Goal: Information Seeking & Learning: Check status

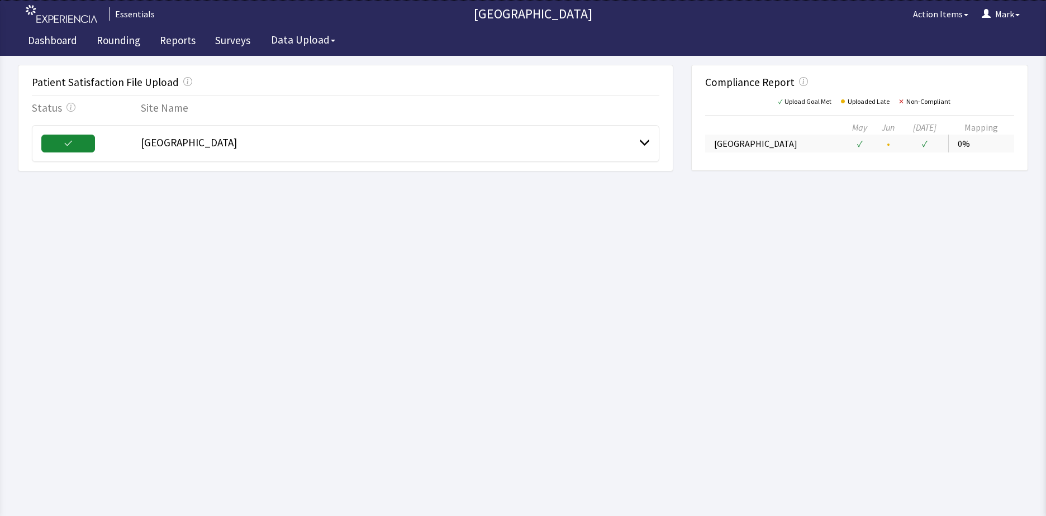
click at [639, 137] on span at bounding box center [644, 142] width 11 height 11
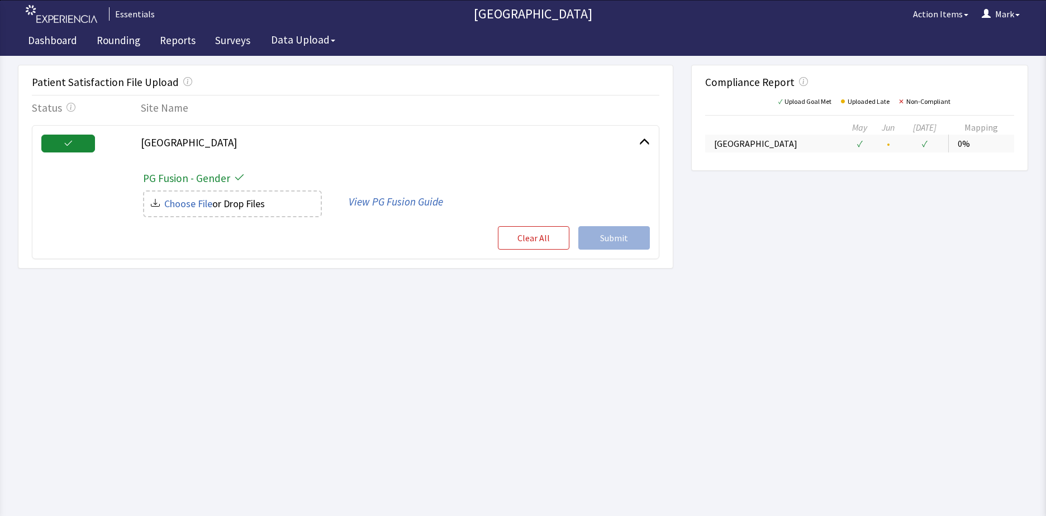
click at [523, 143] on div "[GEOGRAPHIC_DATA]" at bounding box center [390, 144] width 499 height 18
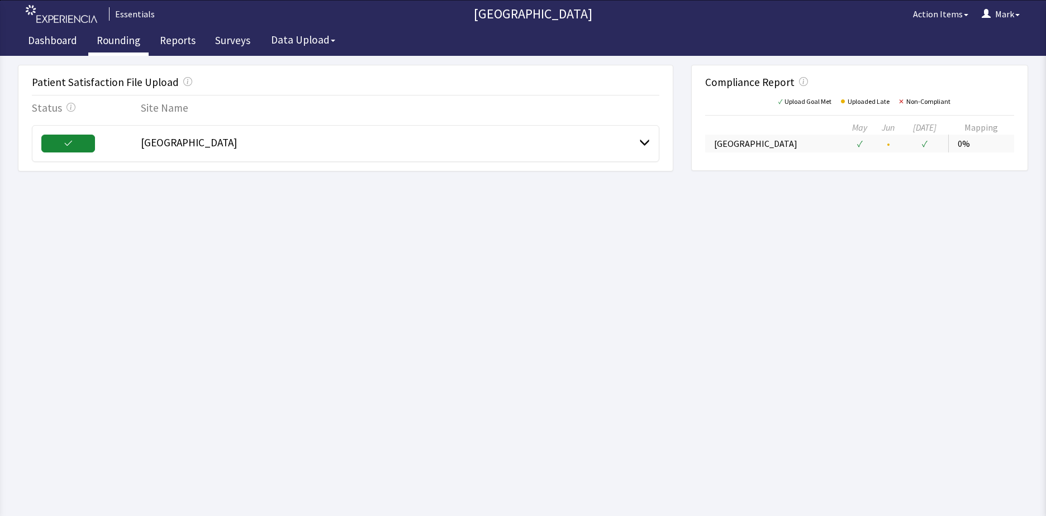
click at [105, 44] on link "Rounding" at bounding box center [118, 42] width 60 height 28
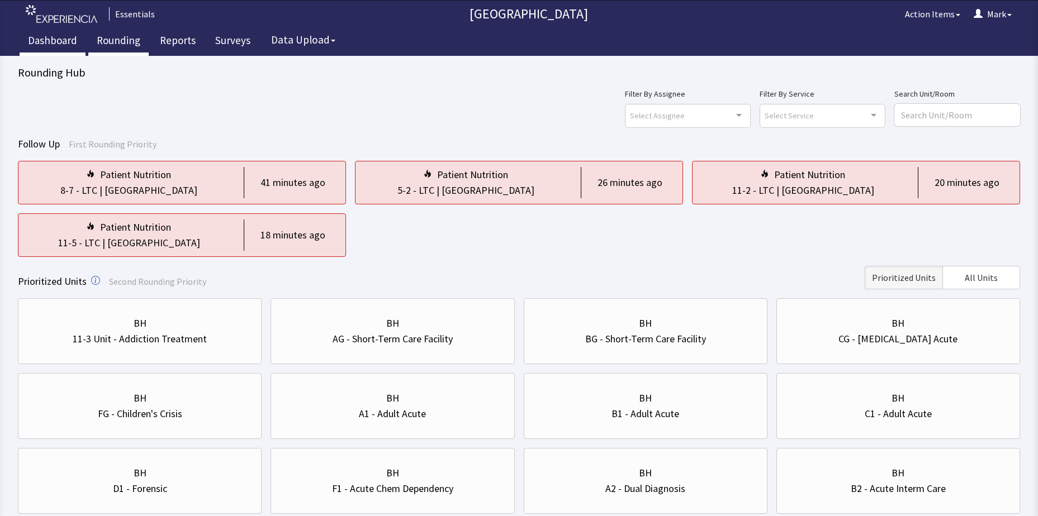
click at [46, 36] on link "Dashboard" at bounding box center [53, 42] width 66 height 28
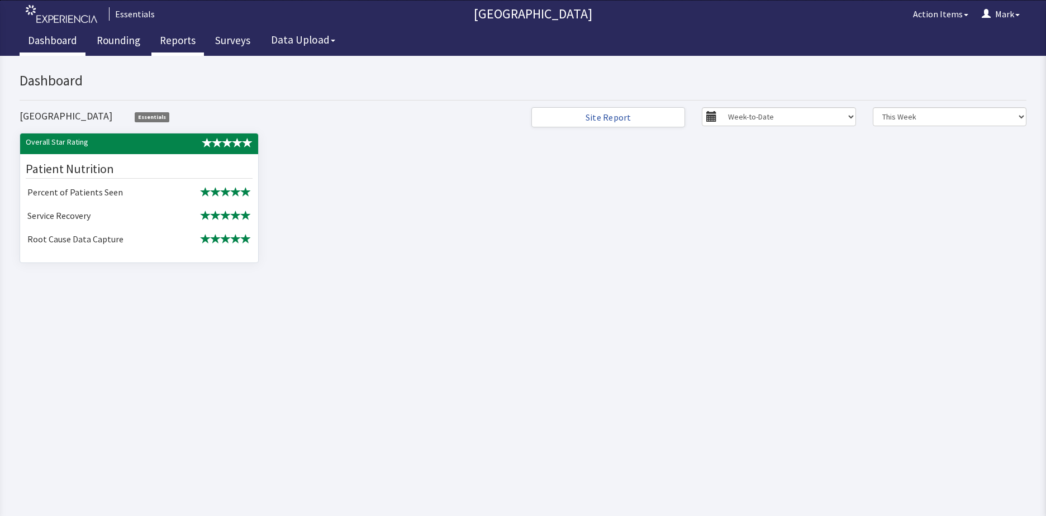
click at [176, 41] on link "Reports" at bounding box center [177, 42] width 53 height 28
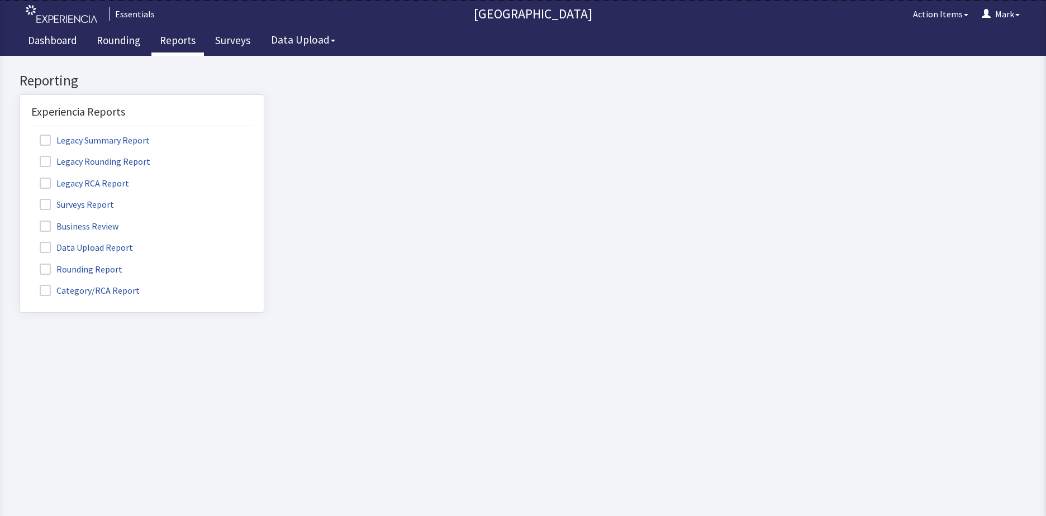
click at [45, 207] on span at bounding box center [45, 204] width 11 height 11
click at [20, 198] on input "Surveys Report" at bounding box center [20, 198] width 0 height 0
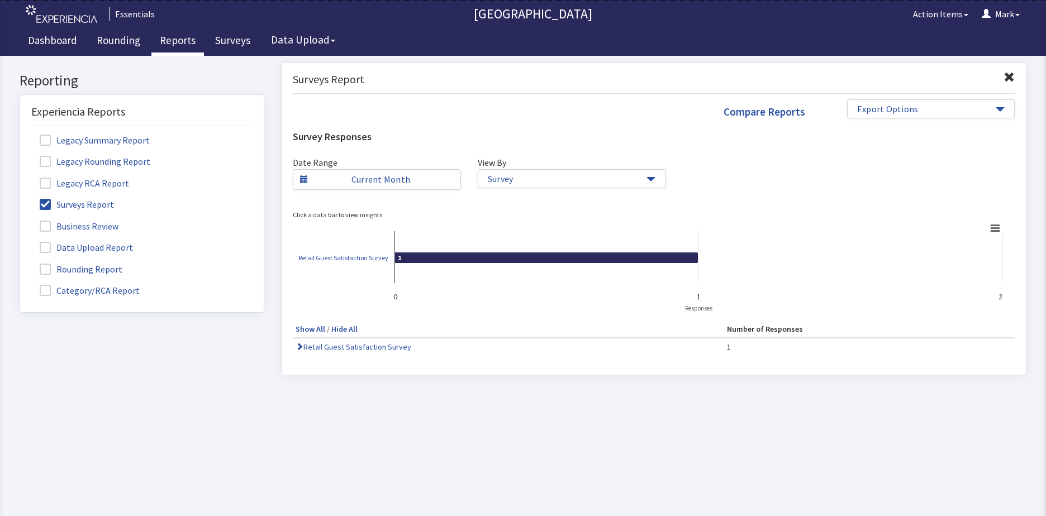
click at [49, 205] on span at bounding box center [45, 204] width 11 height 11
click at [20, 198] on input "Surveys Report" at bounding box center [20, 198] width 0 height 0
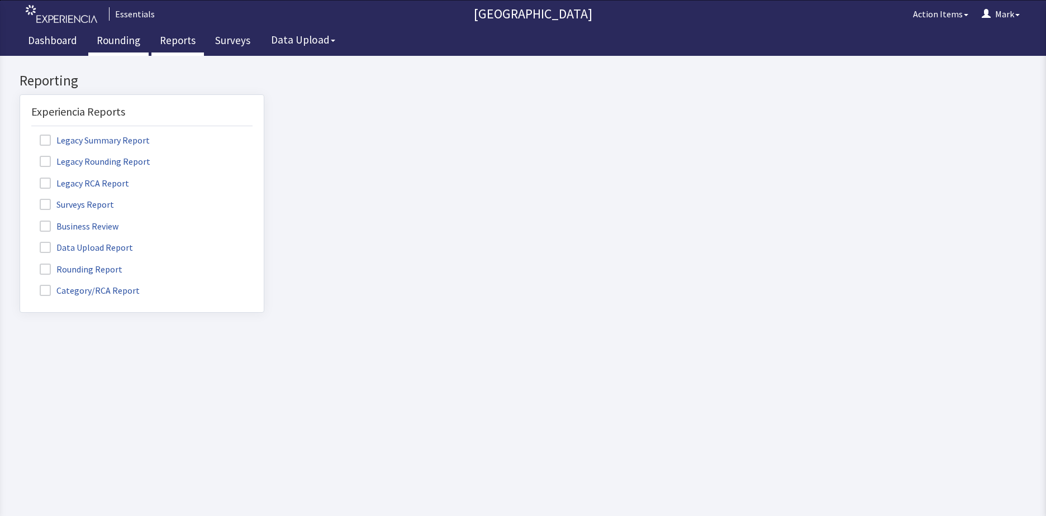
click at [131, 38] on link "Rounding" at bounding box center [118, 42] width 60 height 28
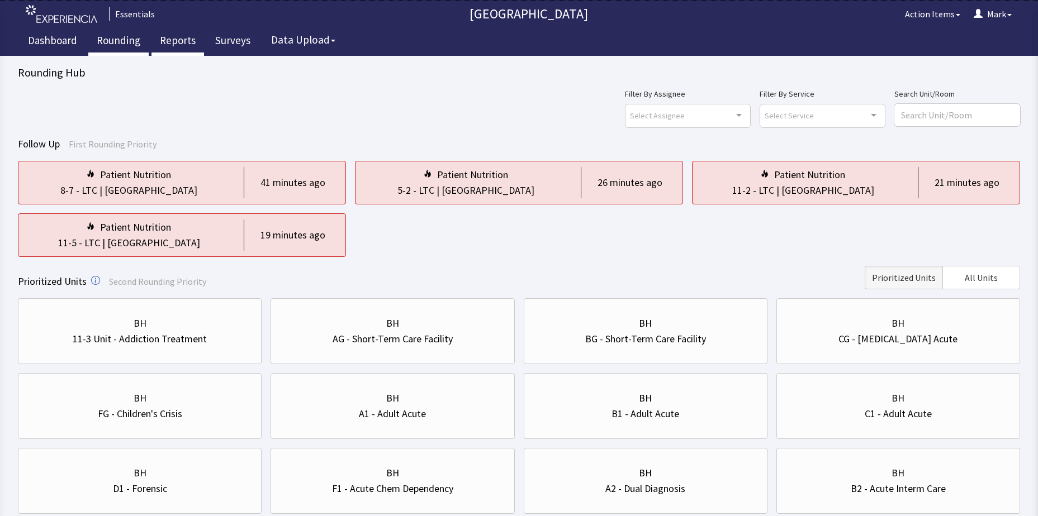
click at [180, 39] on link "Reports" at bounding box center [177, 42] width 53 height 28
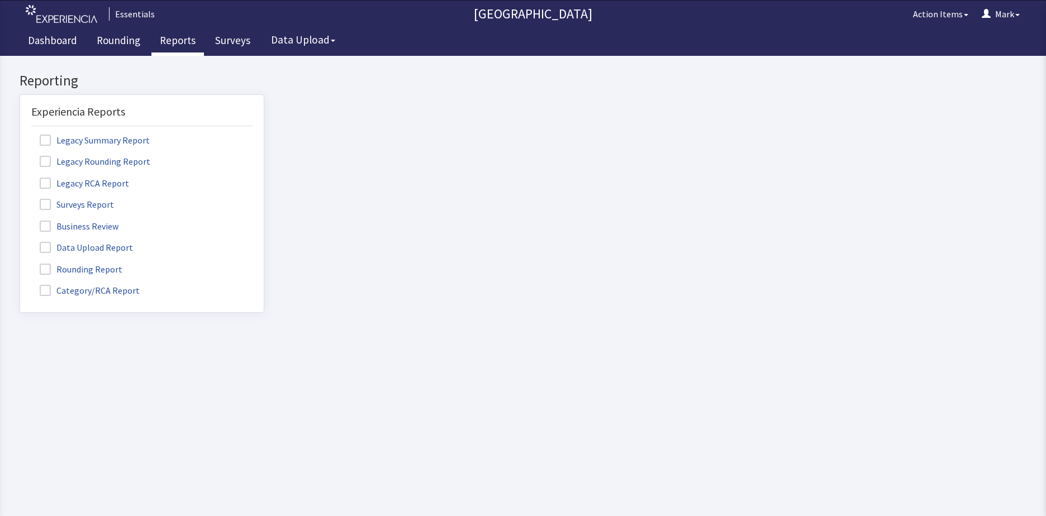
click at [50, 271] on span at bounding box center [45, 269] width 11 height 11
click at [20, 263] on input "Rounding Report" at bounding box center [20, 263] width 0 height 0
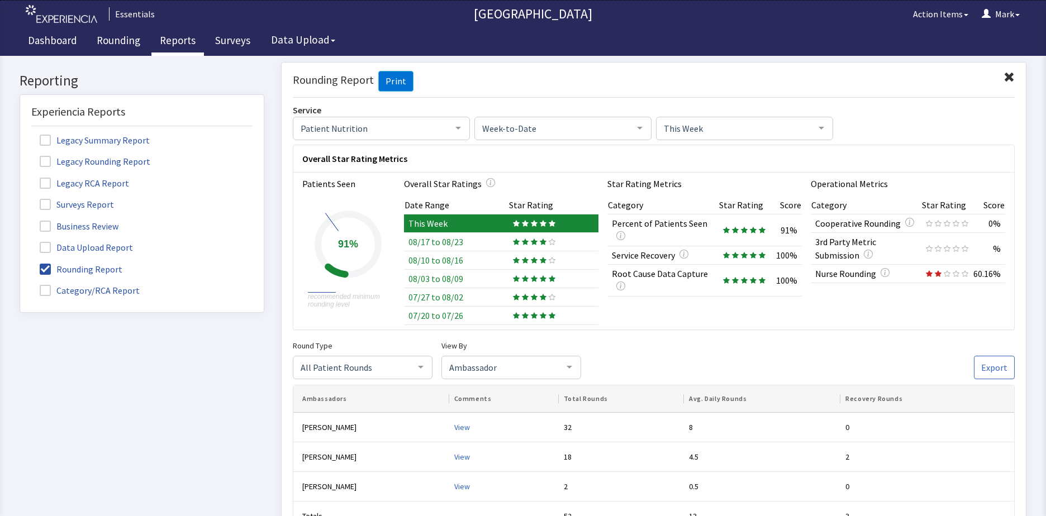
click at [48, 293] on span at bounding box center [45, 290] width 11 height 11
click at [20, 284] on input "Category/RCA Report" at bounding box center [20, 284] width 0 height 0
click at [50, 225] on span at bounding box center [45, 226] width 11 height 11
click at [20, 220] on input "Business Review" at bounding box center [20, 220] width 0 height 0
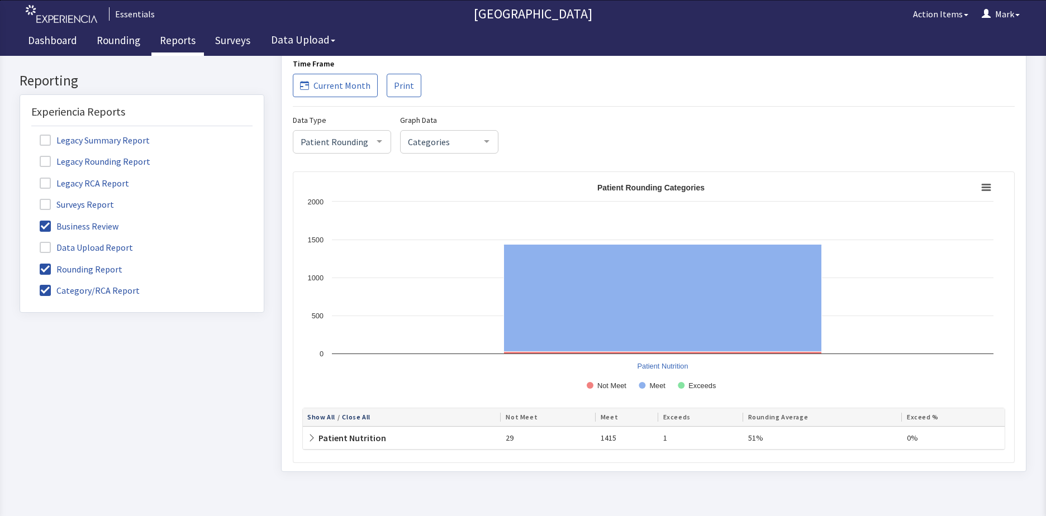
scroll to position [2222, 0]
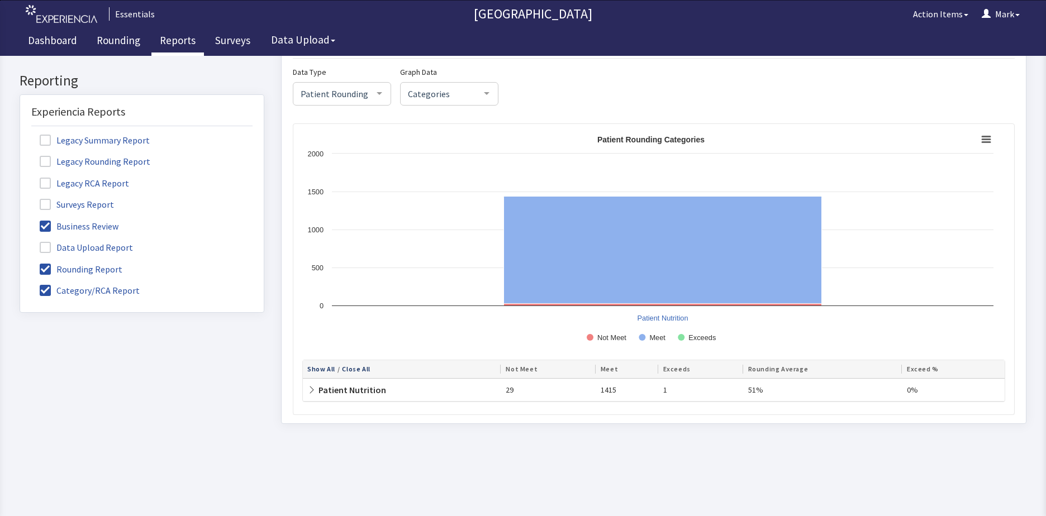
click at [310, 390] on icon at bounding box center [311, 389] width 9 height 9
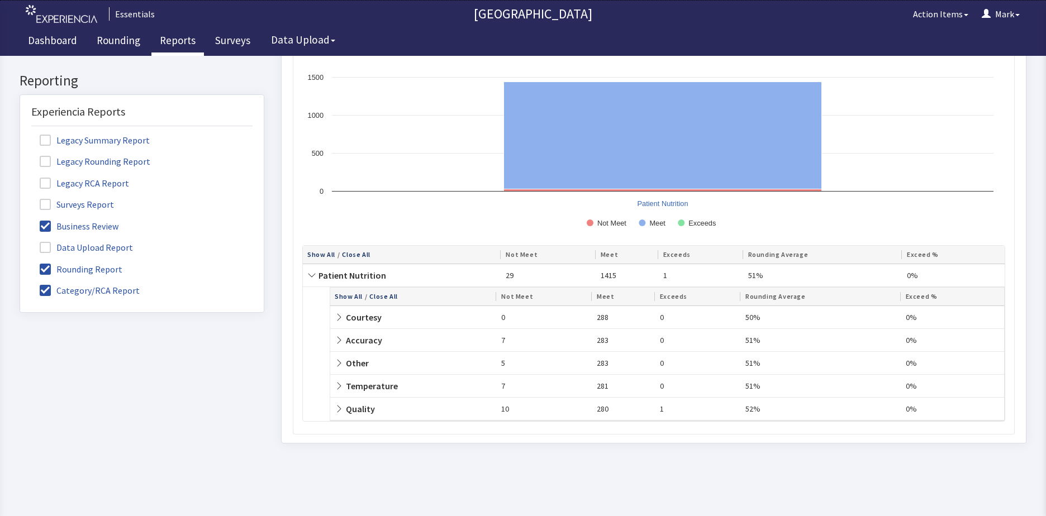
scroll to position [2356, 0]
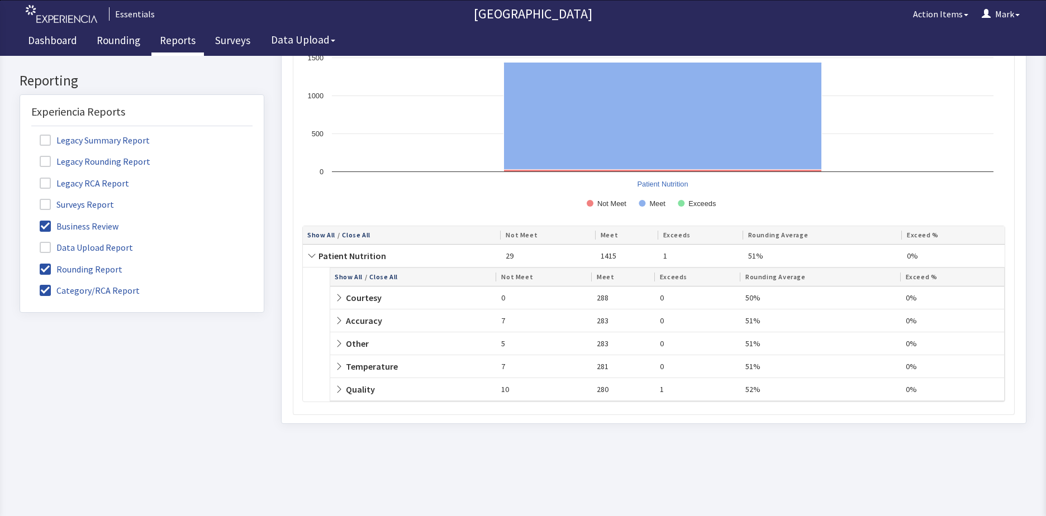
click at [338, 323] on icon at bounding box center [339, 320] width 4 height 7
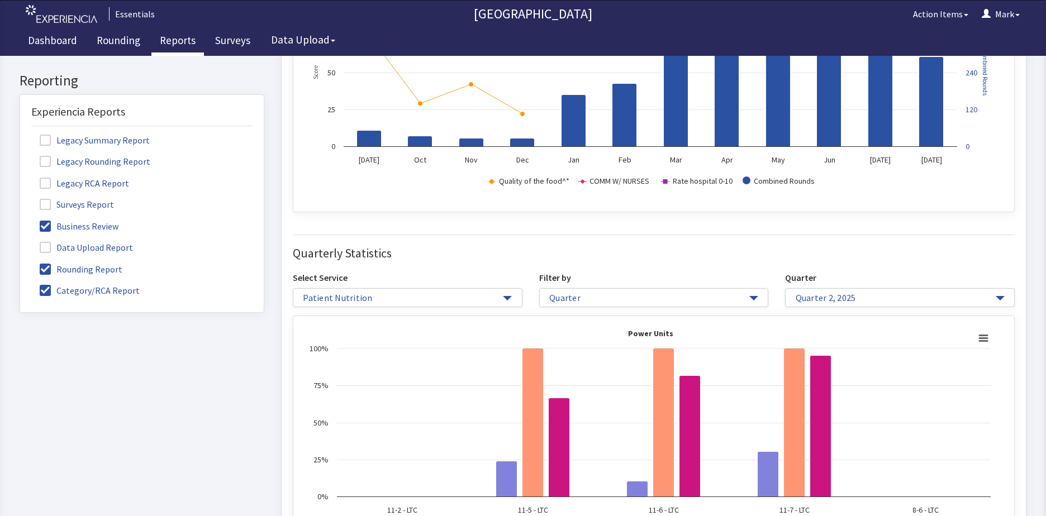
scroll to position [0, 0]
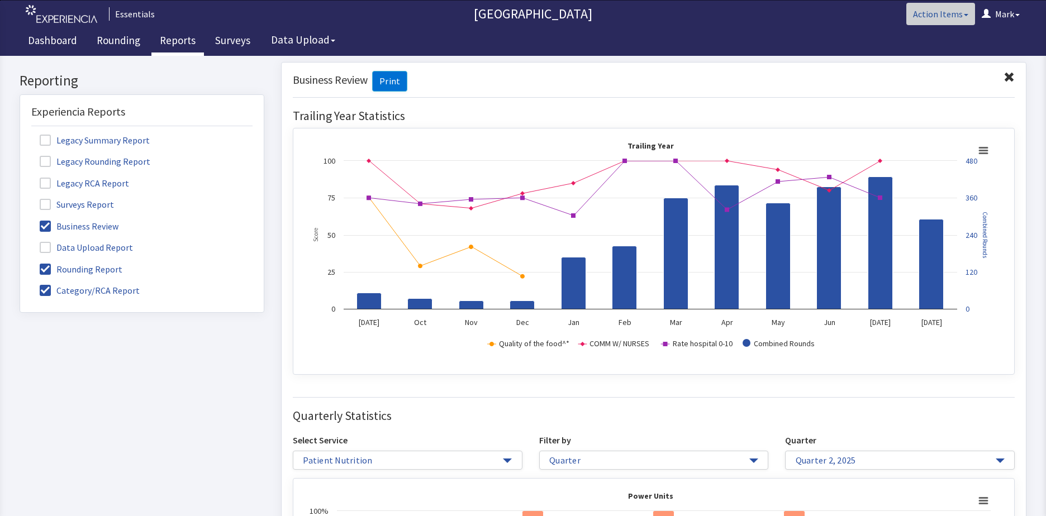
click at [941, 11] on button "Action Items" at bounding box center [941, 14] width 69 height 22
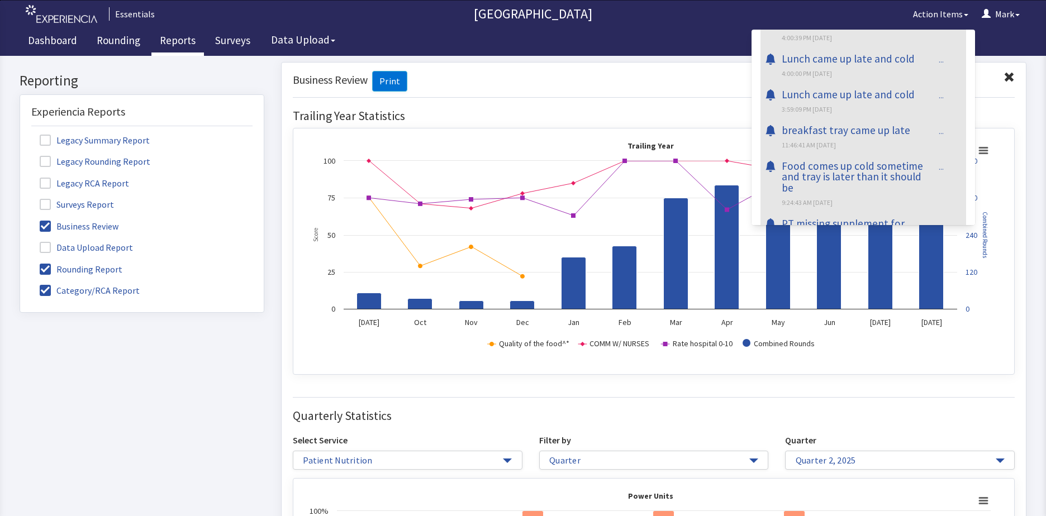
scroll to position [224, 0]
click at [538, 82] on div "Business Review Print" at bounding box center [654, 84] width 722 height 27
